Goal: Obtain resource: Download file/media

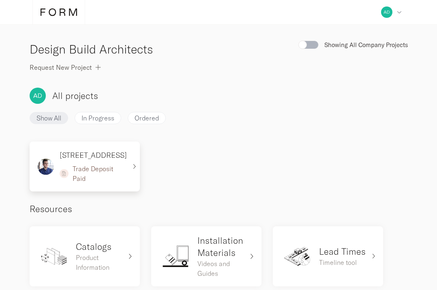
click at [91, 173] on p "Trade Deposit Paid" at bounding box center [100, 173] width 54 height 19
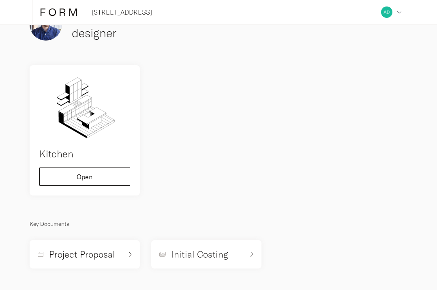
scroll to position [138, 0]
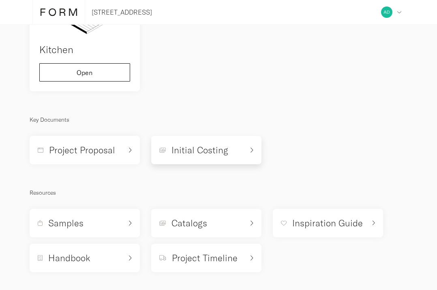
click at [184, 147] on h5 "Initial Costing" at bounding box center [200, 150] width 57 height 12
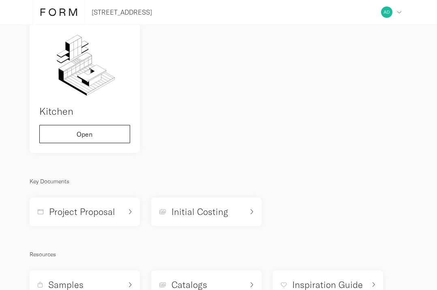
scroll to position [0, 0]
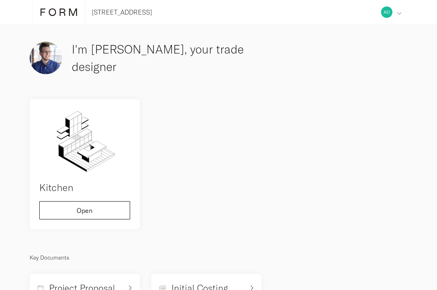
click at [388, 13] on img at bounding box center [386, 11] width 11 height 11
click at [349, 117] on span "Deposits" at bounding box center [349, 119] width 26 height 6
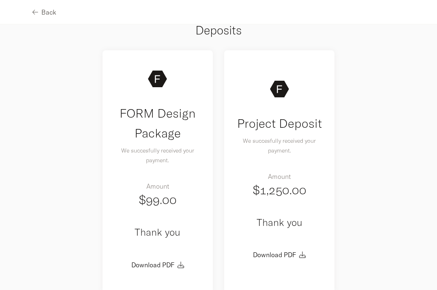
scroll to position [41, 0]
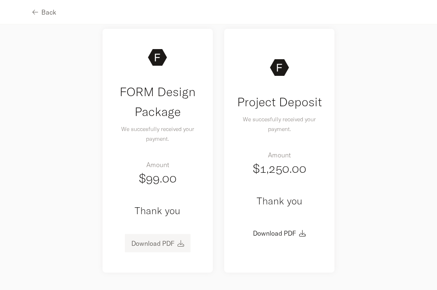
click at [159, 246] on link "Download PDF" at bounding box center [152, 243] width 43 height 8
click at [283, 236] on link "Download PDF" at bounding box center [274, 233] width 43 height 8
